Goal: Task Accomplishment & Management: Manage account settings

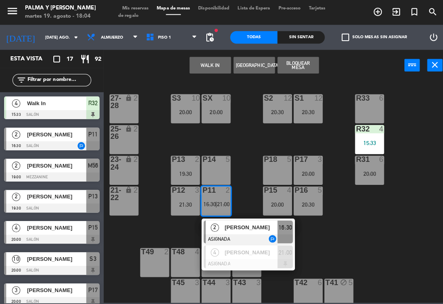
click at [232, 222] on span "[PERSON_NAME]" at bounding box center [248, 224] width 53 height 9
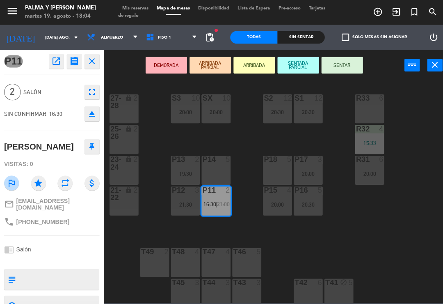
click at [60, 62] on icon "open_in_new" at bounding box center [56, 61] width 10 height 10
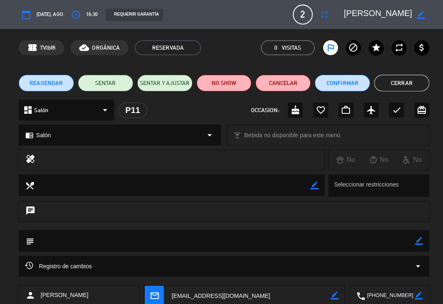
click at [236, 86] on button "NO SHOW" at bounding box center [222, 82] width 55 height 16
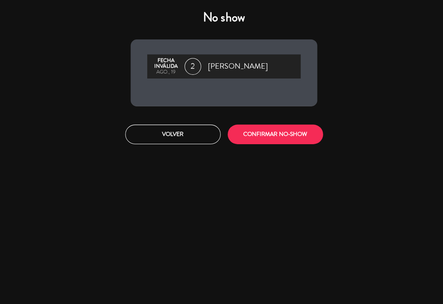
click at [281, 129] on button "CONFIRMAR NO-SHOW" at bounding box center [272, 132] width 94 height 19
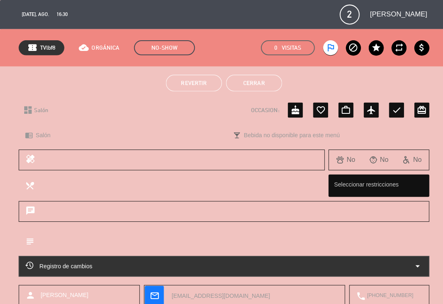
click at [252, 84] on button "Cerrar" at bounding box center [251, 82] width 55 height 16
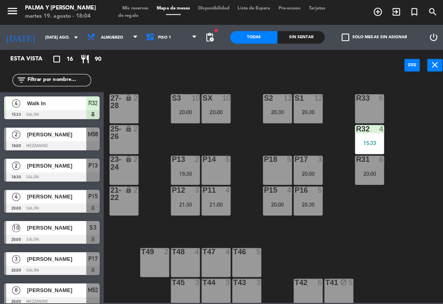
click at [299, 35] on div "Sin sentar" at bounding box center [298, 37] width 47 height 12
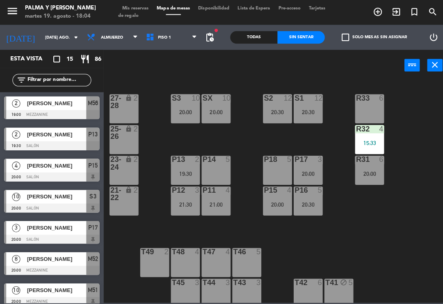
click at [364, 146] on div "R32 4 15:33" at bounding box center [365, 138] width 29 height 29
click at [384, 211] on div "R33 6 S1 12 20:30 S2 12 20:30 S3 10 20:00 SX 10 20:00 27-28 lock 2 R32 4 15:33 …" at bounding box center [275, 189] width 336 height 220
click at [46, 36] on input "[DATE] ago." at bounding box center [69, 37] width 56 height 13
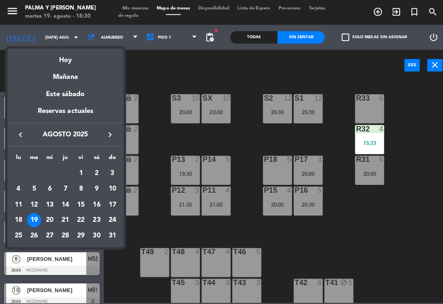
click at [154, 65] on div at bounding box center [221, 152] width 443 height 304
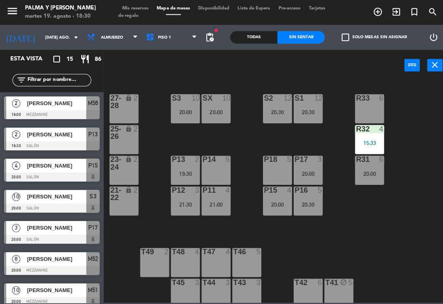
click at [272, 169] on div "P18 5" at bounding box center [274, 168] width 29 height 29
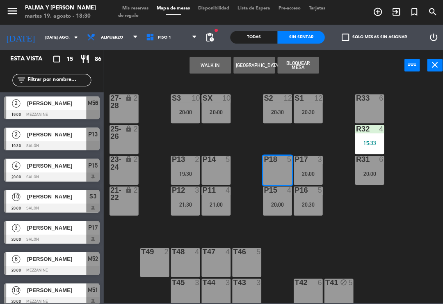
click at [206, 69] on button "WALK IN" at bounding box center [208, 64] width 41 height 16
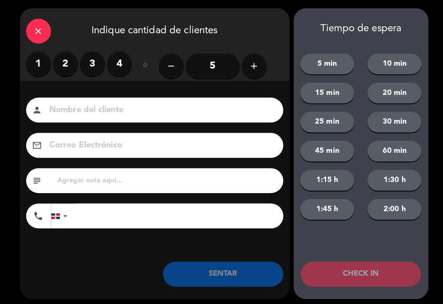
click at [212, 65] on input "5" at bounding box center [210, 65] width 53 height 25
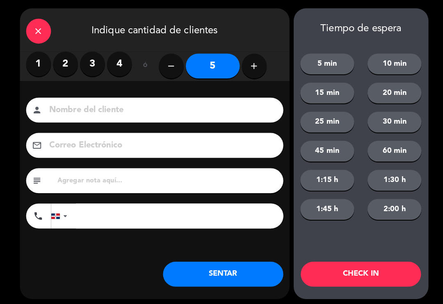
click at [35, 29] on icon "close" at bounding box center [38, 31] width 10 height 10
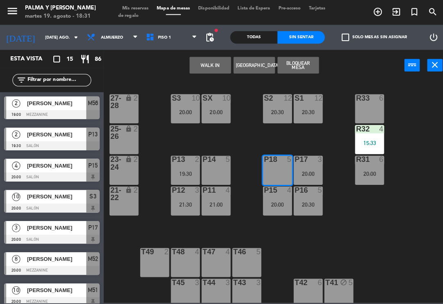
click at [177, 154] on div at bounding box center [184, 157] width 14 height 7
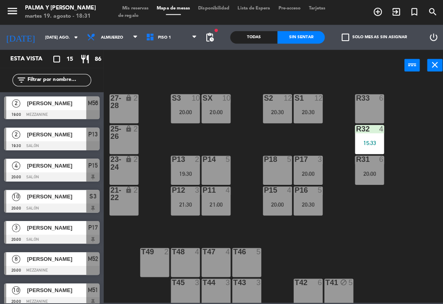
click at [245, 137] on div "R33 6 S1 12 20:30 S2 12 20:30 S3 10 20:00 SX 10 20:00 27-28 lock 2 R32 4 15:33 …" at bounding box center [275, 189] width 336 height 220
click at [46, 37] on input "[DATE] ago." at bounding box center [69, 37] width 56 height 13
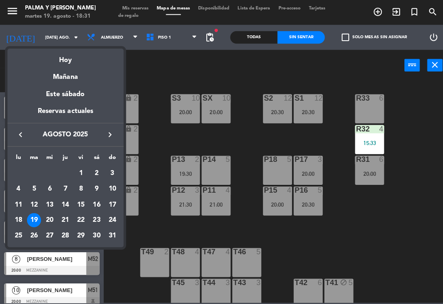
click at [150, 86] on div at bounding box center [221, 152] width 443 height 304
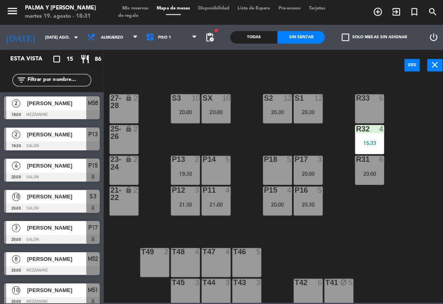
click at [133, 7] on span "Mis reservas" at bounding box center [134, 8] width 34 height 5
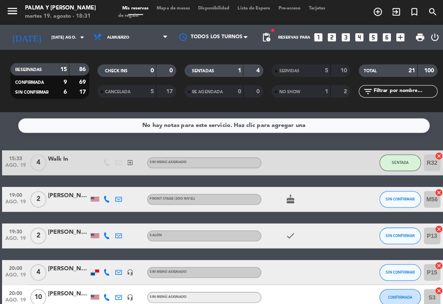
click at [51, 32] on input "[DATE] ago." at bounding box center [75, 37] width 56 height 13
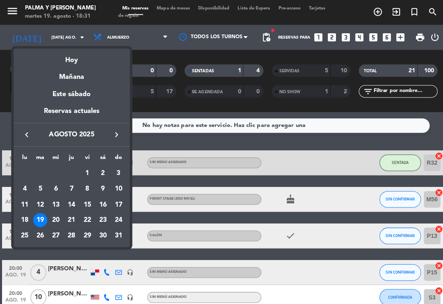
click at [23, 219] on div "18" at bounding box center [24, 218] width 14 height 14
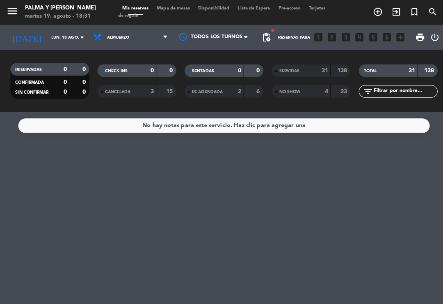
click at [70, 34] on input "lun. 18 ago." at bounding box center [75, 37] width 56 height 13
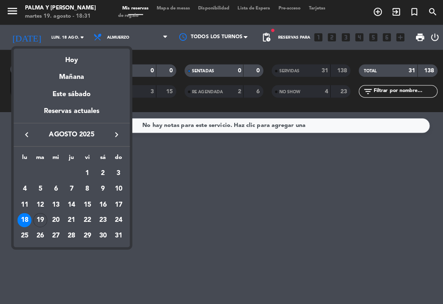
click at [116, 201] on div "17" at bounding box center [117, 202] width 14 height 14
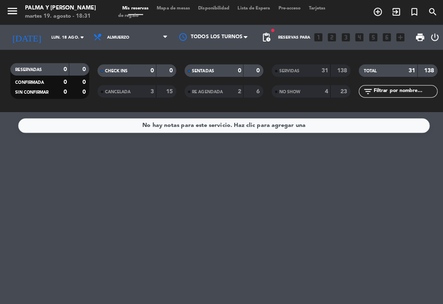
type input "dom. 17 ago."
click at [171, 11] on span "Mapa de mesas" at bounding box center [171, 8] width 41 height 5
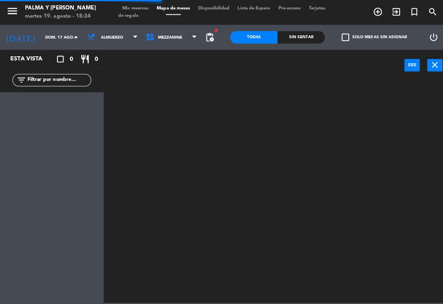
click at [61, 31] on input "dom. 17 ago." at bounding box center [69, 37] width 56 height 13
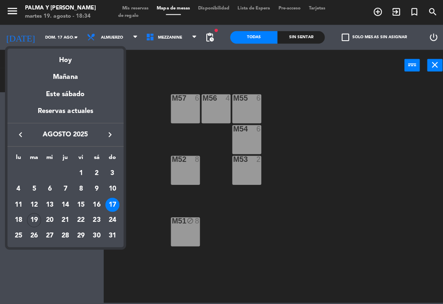
click at [51, 217] on div "20" at bounding box center [49, 218] width 14 height 14
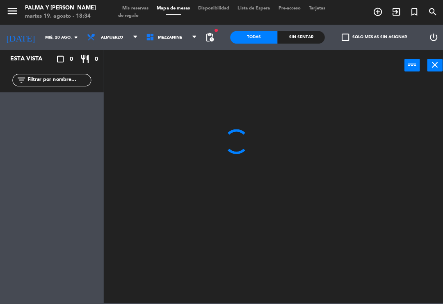
click at [32, 213] on div "Esta vista crop_square 0 restaurant 0 filter_list" at bounding box center [51, 176] width 103 height 254
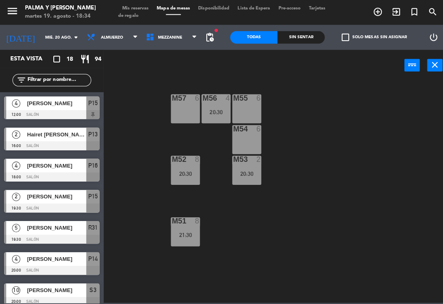
click at [57, 36] on input "mié. 20 ago." at bounding box center [69, 37] width 56 height 13
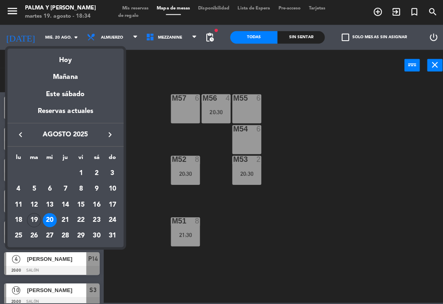
click at [33, 217] on div "19" at bounding box center [34, 218] width 14 height 14
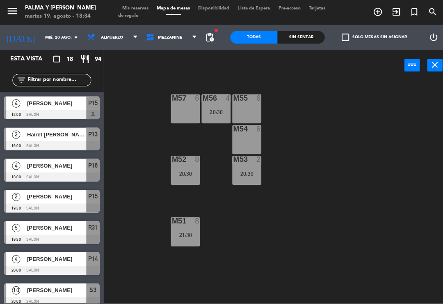
type input "[DATE] ago."
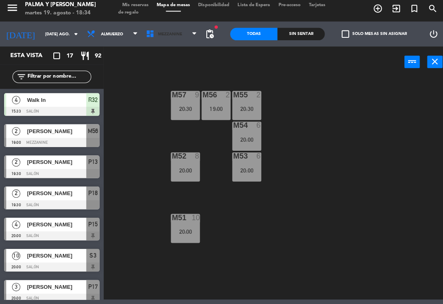
click at [185, 38] on span "Mezzanine" at bounding box center [170, 37] width 59 height 18
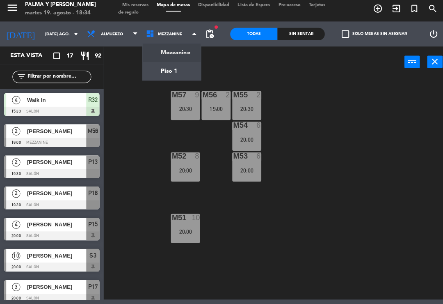
click at [184, 71] on ng-component "menu Palma y [PERSON_NAME] 19. [PERSON_NAME] - 18:34 Mis reservas Mapa de mesas…" at bounding box center [221, 149] width 443 height 299
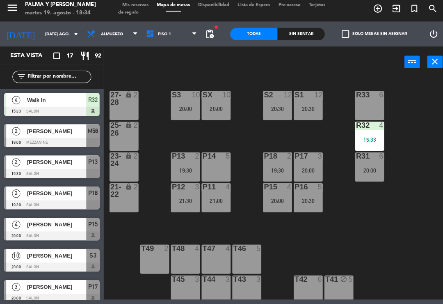
click at [142, 6] on span "Mis reservas" at bounding box center [134, 8] width 34 height 5
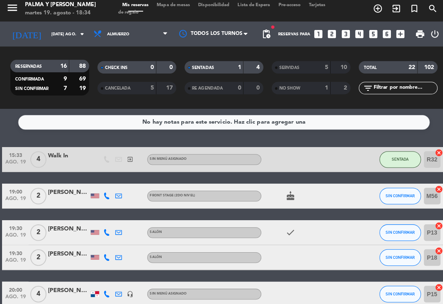
click at [327, 68] on div "SERVIDAS 5 10" at bounding box center [308, 70] width 78 height 12
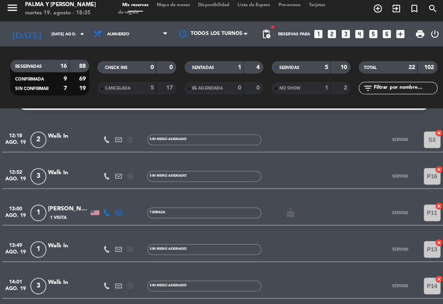
scroll to position [12, 0]
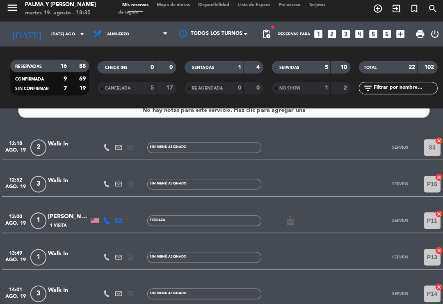
click at [173, 7] on span "Mapa de mesas" at bounding box center [171, 8] width 41 height 5
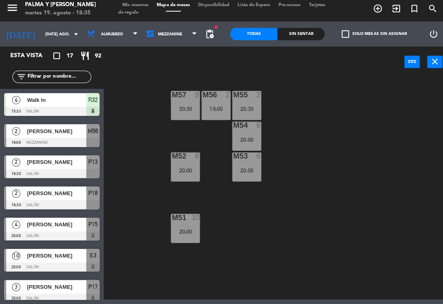
click at [162, 39] on span "Mezzanine" at bounding box center [170, 37] width 59 height 18
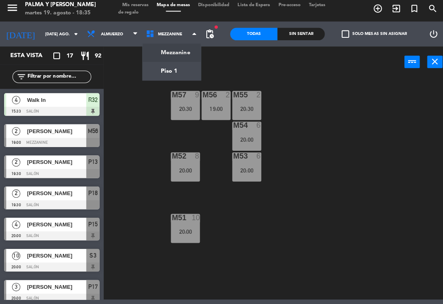
click at [173, 65] on ng-component "menu Palma y [PERSON_NAME] 19. [PERSON_NAME] - 18:35 Mis reservas Mapa de mesas…" at bounding box center [221, 149] width 443 height 299
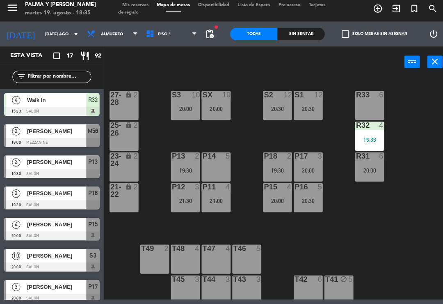
click at [281, 108] on div "20:30" at bounding box center [274, 111] width 29 height 6
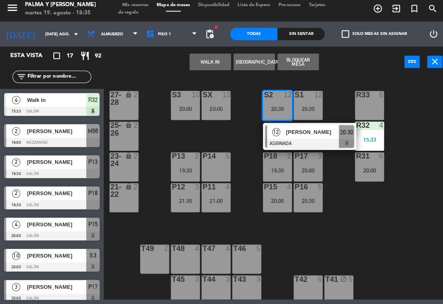
click at [300, 132] on span "[PERSON_NAME]" at bounding box center [309, 133] width 53 height 9
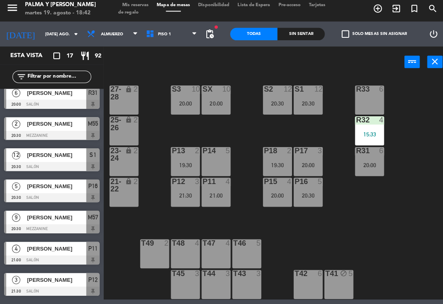
scroll to position [315, 0]
click at [379, 126] on div "R32 4 15:33" at bounding box center [365, 132] width 29 height 29
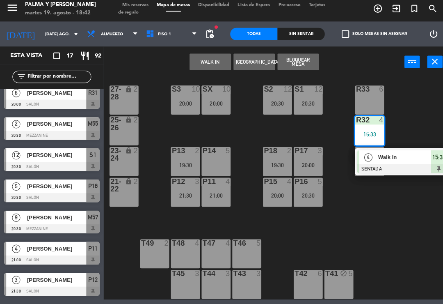
click at [396, 158] on span "Walk In" at bounding box center [400, 158] width 53 height 9
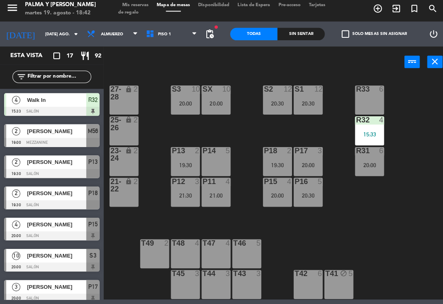
click at [301, 103] on div "20:30" at bounding box center [305, 106] width 29 height 6
click at [387, 243] on div "R33 6 S1 12 20:30 S2 12 20:30 S3 10 20:00 SX 10 20:00 27-28 lock 2 R32 4 15:33 …" at bounding box center [275, 189] width 336 height 220
click at [345, 293] on div "T41 block 5" at bounding box center [335, 284] width 29 height 29
click at [373, 220] on div "R33 6 S1 12 20:30 S2 12 20:30 S3 10 20:00 SX 10 20:00 27-28 lock 2 R32 4 15:33 …" at bounding box center [275, 189] width 336 height 220
click at [306, 280] on div "T42 6" at bounding box center [305, 284] width 29 height 29
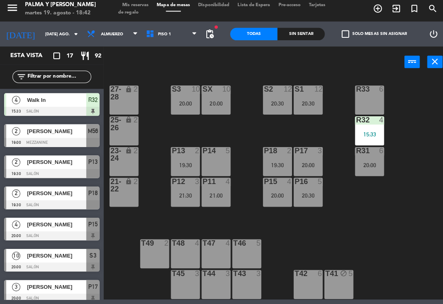
click at [363, 223] on div "R33 6 S1 12 20:30 S2 12 20:30 S3 10 20:00 SX 10 20:00 27-28 lock 2 R32 4 15:33 …" at bounding box center [275, 189] width 336 height 220
click at [249, 287] on div "T43 3" at bounding box center [244, 284] width 29 height 29
click at [295, 239] on div "R33 6 S1 12 20:30 S2 12 20:30 S3 10 20:00 SX 10 20:00 27-28 lock 2 R32 4 15:33 …" at bounding box center [275, 189] width 336 height 220
click at [243, 250] on div "T46 5" at bounding box center [244, 254] width 29 height 29
click at [296, 232] on div "R33 6 S1 12 20:30 S2 12 20:30 S3 10 20:00 SX 10 20:00 27-28 lock 2 R32 4 15:33 …" at bounding box center [275, 189] width 336 height 220
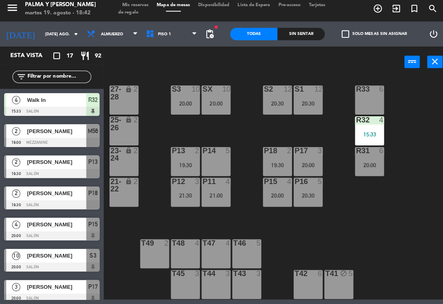
scroll to position [0, 0]
click at [405, 197] on div "R33 6 S1 12 20:30 S2 12 20:30 S3 10 20:00 SX 10 20:00 27-28 lock 2 R32 4 15:33 …" at bounding box center [275, 189] width 336 height 220
click at [407, 196] on div "R33 6 S1 12 20:30 S2 12 20:30 S3 10 20:00 SX 10 20:00 27-28 lock 2 R32 4 15:33 …" at bounding box center [275, 189] width 336 height 220
click at [399, 208] on div "R33 6 S1 12 20:30 S2 12 20:30 S3 10 20:00 SX 10 20:00 27-28 lock 2 R32 4 15:33 …" at bounding box center [275, 189] width 336 height 220
click at [396, 220] on div "R33 6 S1 12 20:30 S2 12 20:30 S3 10 20:00 SX 10 20:00 27-28 lock 2 R32 4 15:33 …" at bounding box center [275, 189] width 336 height 220
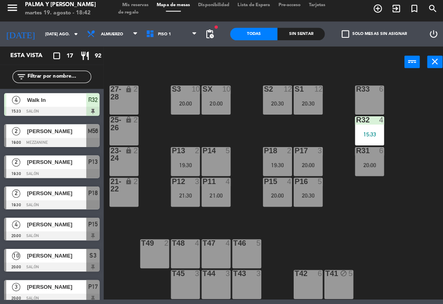
click at [438, 159] on div "R33 6 S1 12 20:30 S2 12 20:30 S3 10 20:00 SX 10 20:00 27-28 lock 2 R32 4 15:33 …" at bounding box center [275, 189] width 336 height 220
click at [384, 254] on div "R33 6 S1 12 20:30 S2 12 20:30 S3 10 20:00 SX 10 20:00 27-28 lock 2 R32 4 15:33 …" at bounding box center [275, 189] width 336 height 220
click at [388, 254] on div "R33 6 S1 12 20:30 S2 12 20:30 S3 10 20:00 SX 10 20:00 27-28 lock 2 R32 4 15:33 …" at bounding box center [275, 189] width 336 height 220
click at [161, 40] on span "Piso 1" at bounding box center [170, 37] width 59 height 18
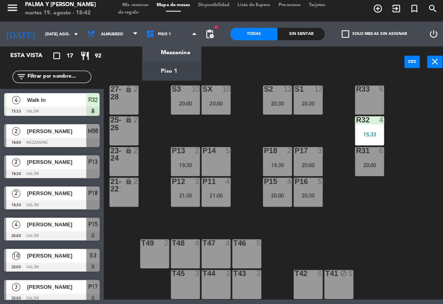
click at [174, 55] on ng-component "menu Palma y [PERSON_NAME] 19. [PERSON_NAME] - 18:42 Mis reservas Mapa de mesas…" at bounding box center [221, 149] width 443 height 299
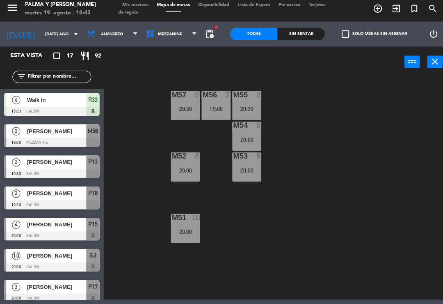
click at [177, 108] on div "20:30" at bounding box center [183, 111] width 29 height 6
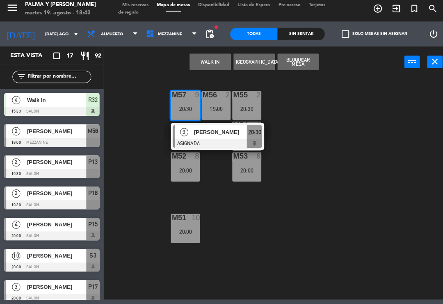
click at [392, 146] on div "M57 9 20:30 9 [PERSON_NAME] ASIGNADA 20:30 M56 2 19:00 M55 2 20:30 M54 6 20:00 …" at bounding box center [275, 189] width 336 height 220
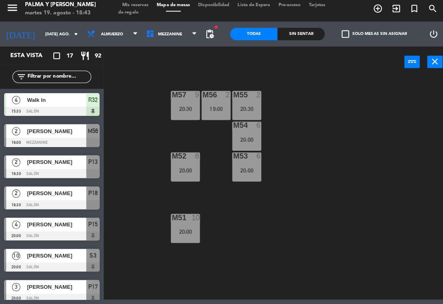
click at [188, 108] on div "20:30" at bounding box center [183, 111] width 29 height 6
click at [331, 107] on div "M57 9 20:30 M56 2 19:00 M55 2 20:30 M54 6 20:00 M52 8 20:00 M53 6 20:00 M51 10 …" at bounding box center [275, 189] width 336 height 220
click at [210, 108] on div "19:00" at bounding box center [213, 111] width 29 height 6
click at [343, 121] on div "M57 9 20:30 M56 2 19:00 M55 2 20:30 M54 6 20:00 M52 8 20:00 M53 6 20:00 M51 10 …" at bounding box center [275, 189] width 336 height 220
click at [256, 108] on div "20:30" at bounding box center [244, 111] width 29 height 6
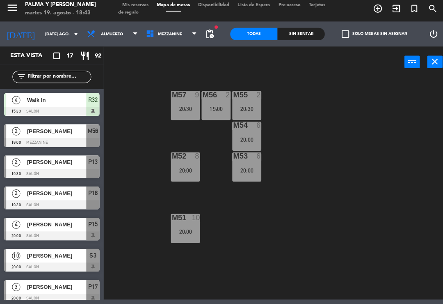
click at [371, 105] on div "M57 9 20:30 M56 2 19:00 M55 2 20:30 M54 6 20:00 M52 8 20:00 M53 6 20:00 M51 10 …" at bounding box center [275, 189] width 336 height 220
click at [247, 138] on div "20:00" at bounding box center [244, 141] width 29 height 6
click at [346, 119] on div "M57 9 20:30 M56 2 19:00 M55 2 20:30 M54 6 20:00 M52 8 20:00 M53 6 20:00 M51 10 …" at bounding box center [275, 189] width 336 height 220
click at [254, 168] on div "20:00" at bounding box center [244, 171] width 29 height 6
click at [320, 202] on div "M57 9 20:30 M56 2 19:00 M55 2 20:30 M54 6 20:00 M52 8 20:00 M53 6 20:00 M51 10 …" at bounding box center [275, 189] width 336 height 220
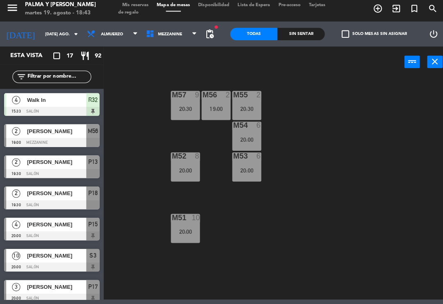
click at [188, 164] on div "M52 8 20:00" at bounding box center [183, 168] width 29 height 29
click at [263, 228] on div "M57 9 20:30 M56 2 19:00 M55 2 20:30 M54 6 20:00 M52 8 20:00 M53 6 20:00 M51 10 …" at bounding box center [275, 189] width 336 height 220
click at [187, 162] on div "M52 8 20:00" at bounding box center [183, 168] width 29 height 29
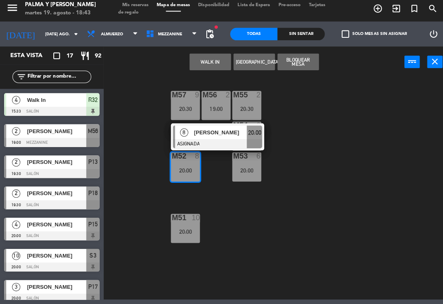
click at [227, 130] on span "[PERSON_NAME]" at bounding box center [218, 134] width 53 height 9
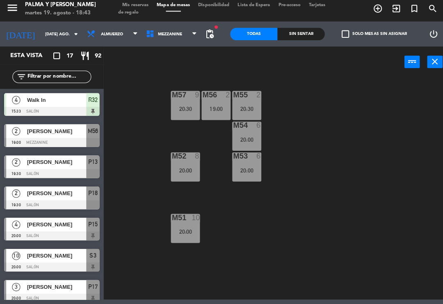
click at [190, 224] on div "M51 10 20:00" at bounding box center [183, 229] width 29 height 29
click at [332, 198] on div "M57 9 20:30 M56 2 19:00 M55 2 20:30 M54 6 20:00 M52 8 20:00 M53 6 20:00 M51 10 …" at bounding box center [275, 189] width 336 height 220
click at [173, 35] on span "Mezzanine" at bounding box center [168, 37] width 24 height 5
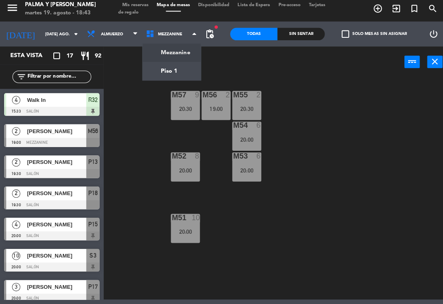
click at [166, 67] on ng-component "menu Palma y [PERSON_NAME] 19. [PERSON_NAME] - 18:43 Mis reservas Mapa de mesas…" at bounding box center [221, 149] width 443 height 299
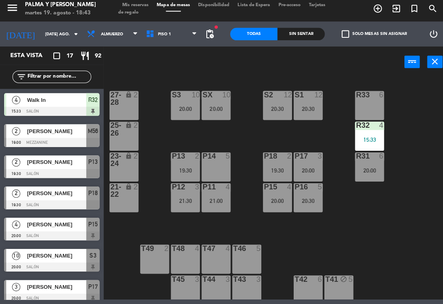
click at [179, 36] on span "Piso 1" at bounding box center [170, 37] width 59 height 18
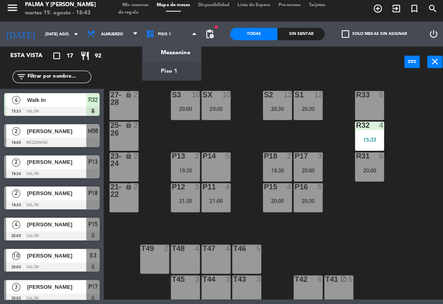
click at [187, 50] on ng-component "menu Palma y [PERSON_NAME] 19. [PERSON_NAME] - 18:43 Mis reservas Mapa de mesas…" at bounding box center [221, 149] width 443 height 299
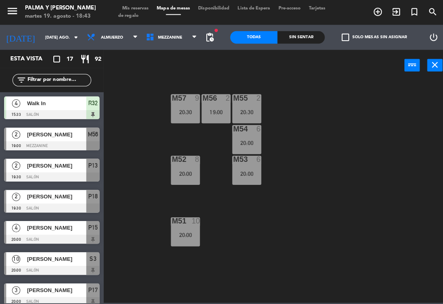
click at [185, 108] on div "20:30" at bounding box center [183, 111] width 29 height 6
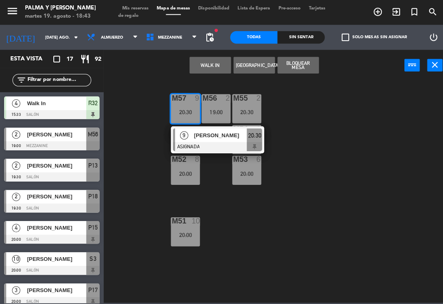
click at [362, 114] on div "M57 9 20:30 9 [PERSON_NAME] ASIGNADA 20:30 M56 2 19:00 M55 2 20:30 M54 6 20:00 …" at bounding box center [275, 189] width 336 height 220
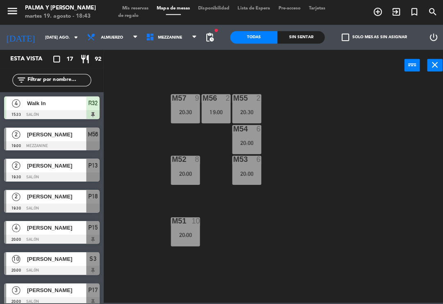
click at [276, 95] on div "M57 9 20:30 M56 2 19:00 M55 2 20:30 M54 6 20:00 M52 8 20:00 M53 6 20:00 M51 10 …" at bounding box center [275, 189] width 336 height 220
click at [243, 167] on div "M53 6 20:00" at bounding box center [244, 168] width 29 height 29
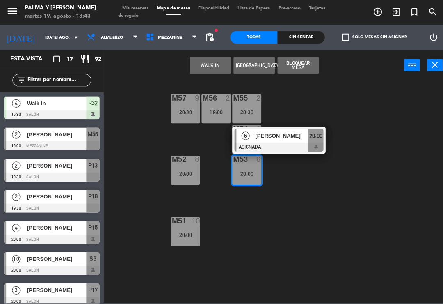
click at [280, 139] on div "[PERSON_NAME]" at bounding box center [278, 134] width 53 height 14
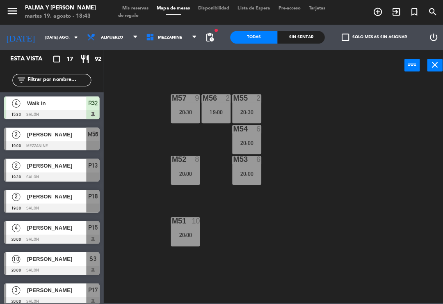
click at [185, 108] on div "20:30" at bounding box center [183, 111] width 29 height 6
click at [331, 117] on div "M57 9 20:30 M56 2 19:00 M55 2 20:30 M54 6 20:00 M52 8 20:00 M53 6 20:00 M51 10 …" at bounding box center [275, 189] width 336 height 220
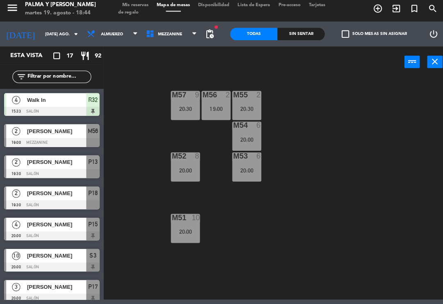
click at [276, 79] on div "M57 9 20:30 M56 2 19:00 M55 2 20:30 M54 6 20:00 M52 8 20:00 M53 6 20:00 M51 10 …" at bounding box center [275, 189] width 336 height 220
click at [185, 171] on div "20:00" at bounding box center [183, 172] width 29 height 6
click at [248, 221] on div "M57 9 20:30 M56 2 19:00 M55 2 20:30 M54 6 20:00 M52 8 20:00 M53 6 20:00 M51 10 …" at bounding box center [275, 189] width 336 height 220
click at [184, 238] on div "M51 10 20:00" at bounding box center [183, 229] width 29 height 29
click at [246, 237] on div "M57 9 20:30 M56 2 19:00 M55 2 20:30 M54 6 20:00 M52 8 20:00 M53 6 20:00 M51 10 …" at bounding box center [275, 189] width 336 height 220
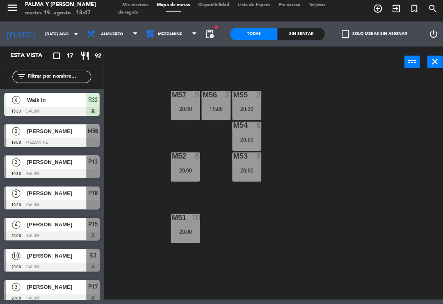
click at [171, 109] on div "20:30" at bounding box center [183, 111] width 29 height 6
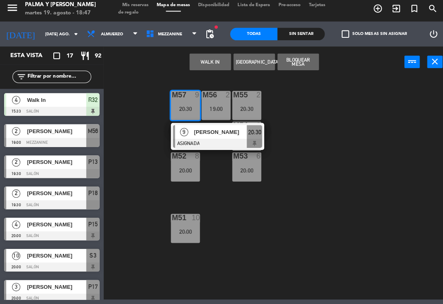
click at [211, 136] on div "[PERSON_NAME]" at bounding box center [217, 134] width 53 height 14
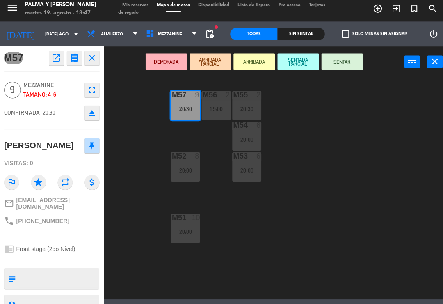
click at [46, 258] on div "M57 open_in_new receipt 8:30 PM mar., 19 ago. 9 personas birthday [PERSON_NAME]…" at bounding box center [51, 176] width 103 height 254
click at [43, 259] on div "M57 open_in_new receipt 8:30 PM mar., 19 ago. 9 personas birthday [PERSON_NAME]…" at bounding box center [51, 176] width 103 height 254
click at [46, 277] on textarea at bounding box center [58, 278] width 78 height 17
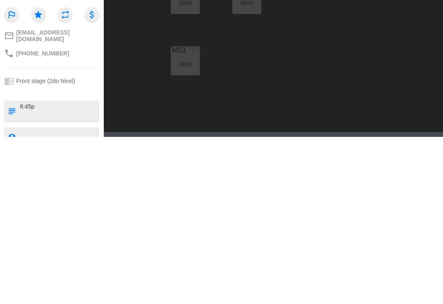
type textarea "8:45pm"
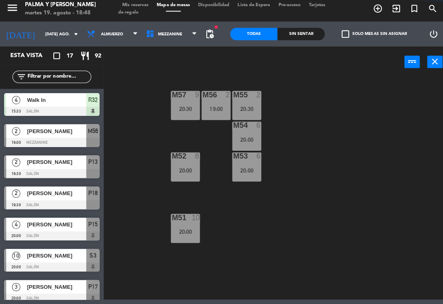
scroll to position [94, 0]
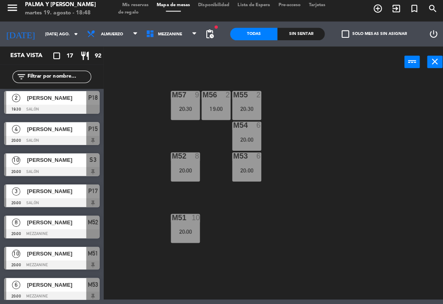
click at [59, 75] on input "text" at bounding box center [58, 79] width 64 height 9
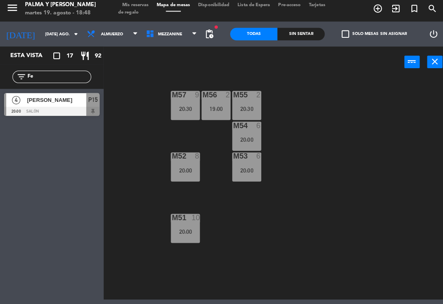
type input "Fe"
click at [61, 109] on div at bounding box center [51, 113] width 94 height 9
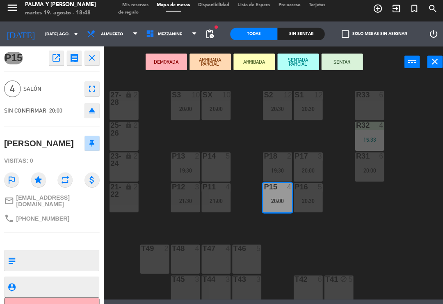
click at [56, 56] on icon "open_in_new" at bounding box center [56, 61] width 10 height 10
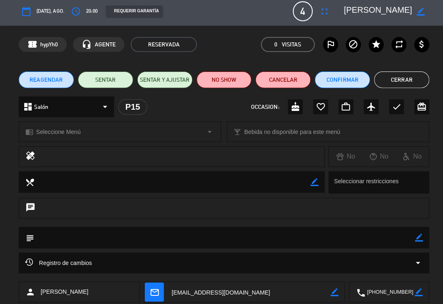
click at [332, 74] on button "Confirmar" at bounding box center [338, 82] width 55 height 16
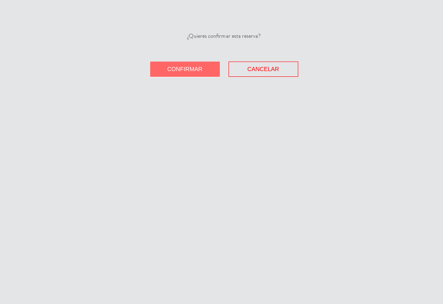
click at [179, 71] on span "Confirmar" at bounding box center [182, 71] width 35 height 7
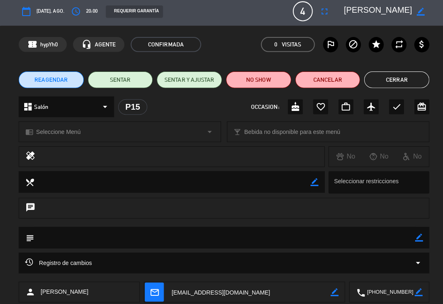
click at [389, 79] on button "Cerrar" at bounding box center [392, 82] width 64 height 16
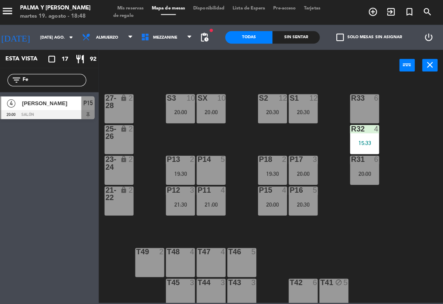
click at [65, 77] on input "Fe" at bounding box center [58, 79] width 64 height 9
type input "F"
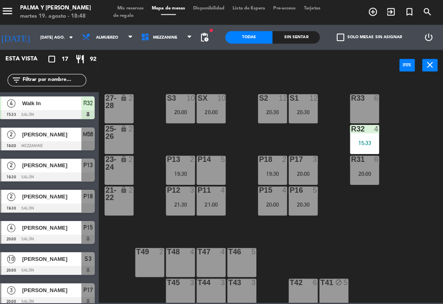
click at [406, 101] on div "R33 6 S1 12 20:30 S2 12 20:30 S3 10 20:00 SX 10 20:00 27-28 lock 2 R32 4 15:33 …" at bounding box center [275, 189] width 336 height 220
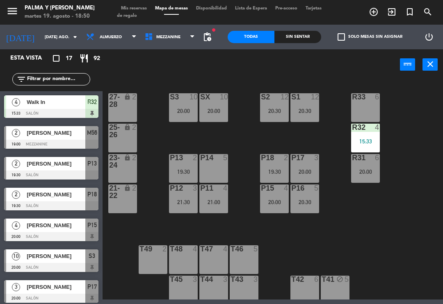
click at [173, 35] on span "Mezzanine" at bounding box center [168, 37] width 24 height 5
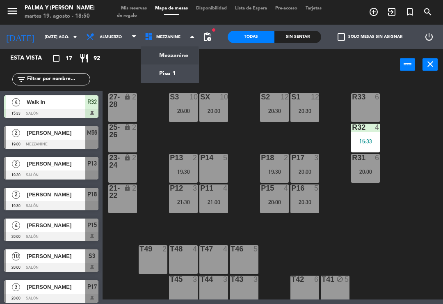
click at [183, 54] on ng-component "menu Palma y [PERSON_NAME] 19. [PERSON_NAME] - 18:50 Mis reservas Mapa de mesas…" at bounding box center [221, 149] width 443 height 299
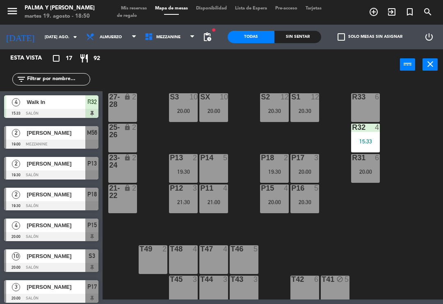
click at [176, 39] on span "Mezzanine" at bounding box center [170, 37] width 59 height 18
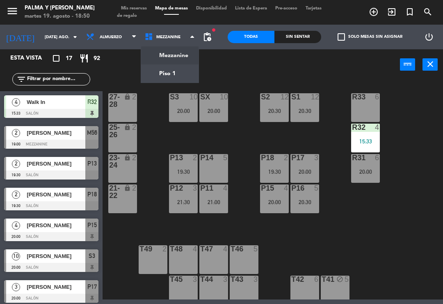
click at [182, 72] on ng-component "menu Palma y [PERSON_NAME] 19. [PERSON_NAME] - 18:50 Mis reservas Mapa de mesas…" at bounding box center [221, 149] width 443 height 299
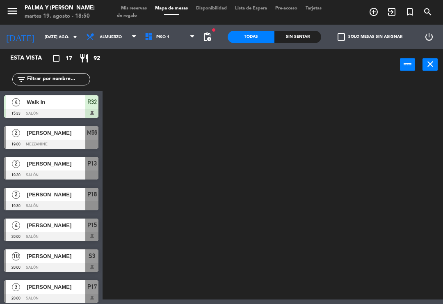
click at [185, 52] on div "power_input close" at bounding box center [252, 64] width 298 height 31
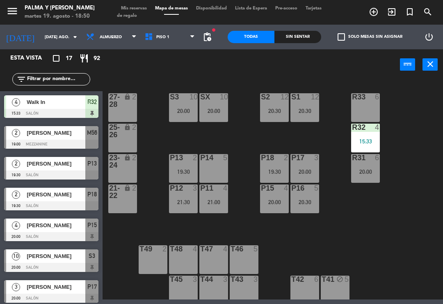
click at [186, 57] on div "power_input close" at bounding box center [252, 64] width 298 height 31
click at [171, 41] on span "Piso 1" at bounding box center [170, 37] width 59 height 18
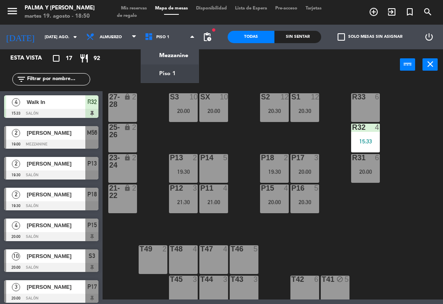
click at [178, 57] on ng-component "menu Palma y [PERSON_NAME] 19. [PERSON_NAME] - 18:50 Mis reservas Mapa de mesas…" at bounding box center [221, 149] width 443 height 299
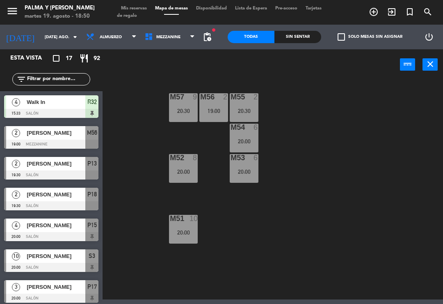
click at [183, 109] on div "20:30" at bounding box center [183, 111] width 29 height 6
click at [129, 115] on div "M57 9 20:30 M56 2 19:00 M55 2 20:30 M54 6 20:00 M52 8 20:00 M53 6 20:00 M51 10 …" at bounding box center [275, 189] width 336 height 220
click at [180, 103] on div "M57 9 20:30" at bounding box center [183, 107] width 29 height 29
click at [136, 183] on div "M57 9 20:30 M56 2 19:00 M55 2 20:30 M54 6 20:00 M52 8 20:00 M53 6 20:00 M51 10 …" at bounding box center [275, 189] width 336 height 220
click at [181, 233] on div "20:00" at bounding box center [183, 232] width 29 height 6
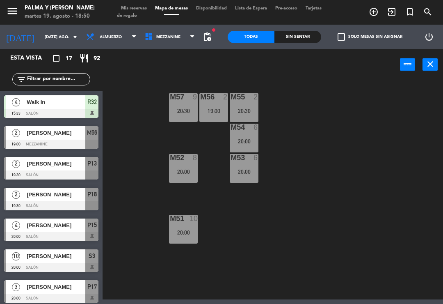
click at [219, 277] on div "M57 9 20:30 M56 2 19:00 M55 2 20:30 M54 6 20:00 M52 8 20:00 M53 6 20:00 M51 10 …" at bounding box center [275, 189] width 336 height 220
click at [167, 45] on span "Mezzanine" at bounding box center [170, 37] width 59 height 18
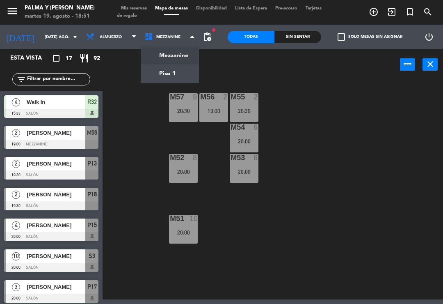
click at [172, 65] on ng-component "menu Palma y [PERSON_NAME] 19. [PERSON_NAME] - 18:51 Mis reservas Mapa de mesas…" at bounding box center [221, 149] width 443 height 299
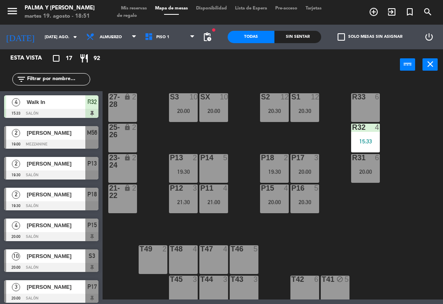
click at [206, 106] on div "SX 10 20:00" at bounding box center [213, 107] width 29 height 29
click at [385, 194] on div "R33 6 S1 12 20:30 S2 12 20:30 S3 10 20:00 SX 10 20:00 27-28 lock 2 R32 4 15:33 …" at bounding box center [275, 189] width 336 height 220
